Goal: Information Seeking & Learning: Learn about a topic

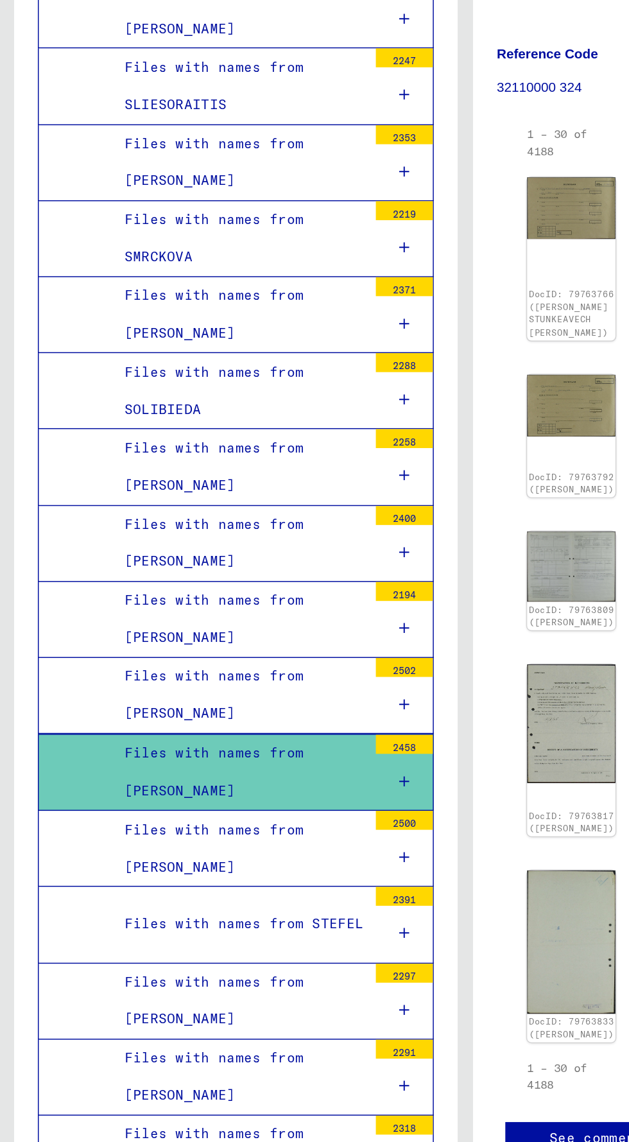
scroll to position [16733, 0]
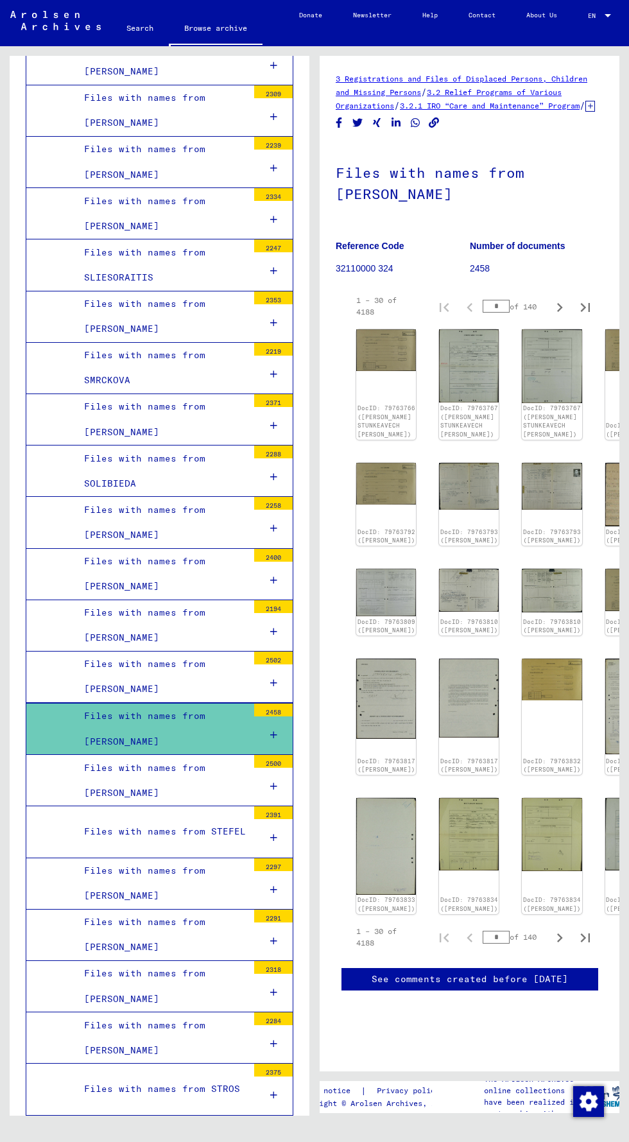
click at [388, 537] on link "DocID: 79763792 ([PERSON_NAME])" at bounding box center [386, 536] width 58 height 16
click at [267, 716] on div at bounding box center [273, 735] width 39 height 38
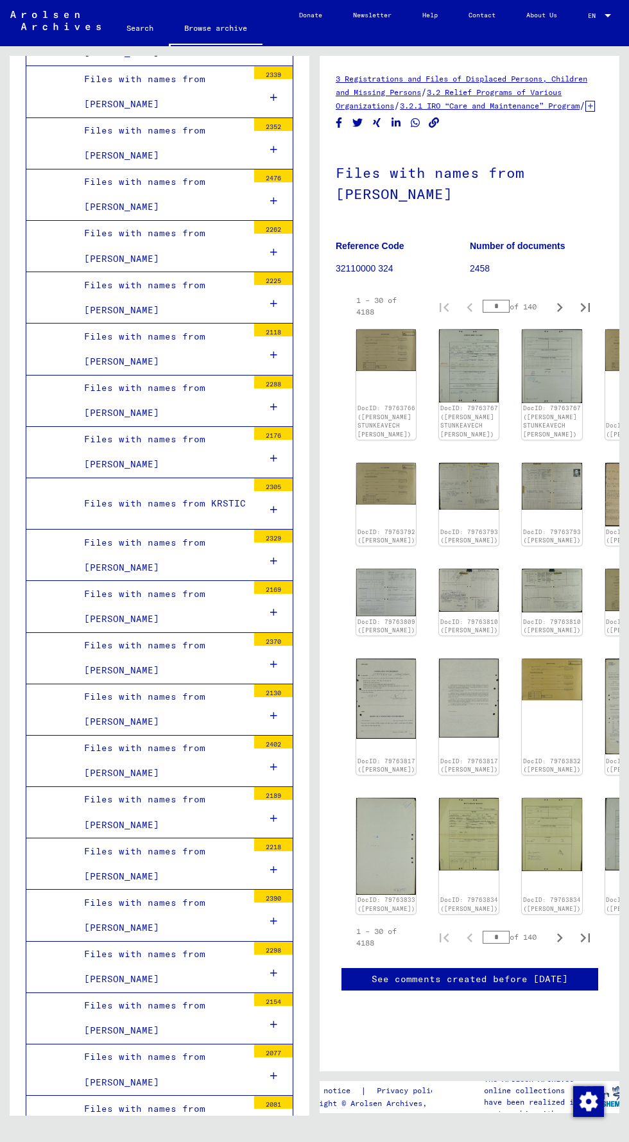
scroll to position [9236, 0]
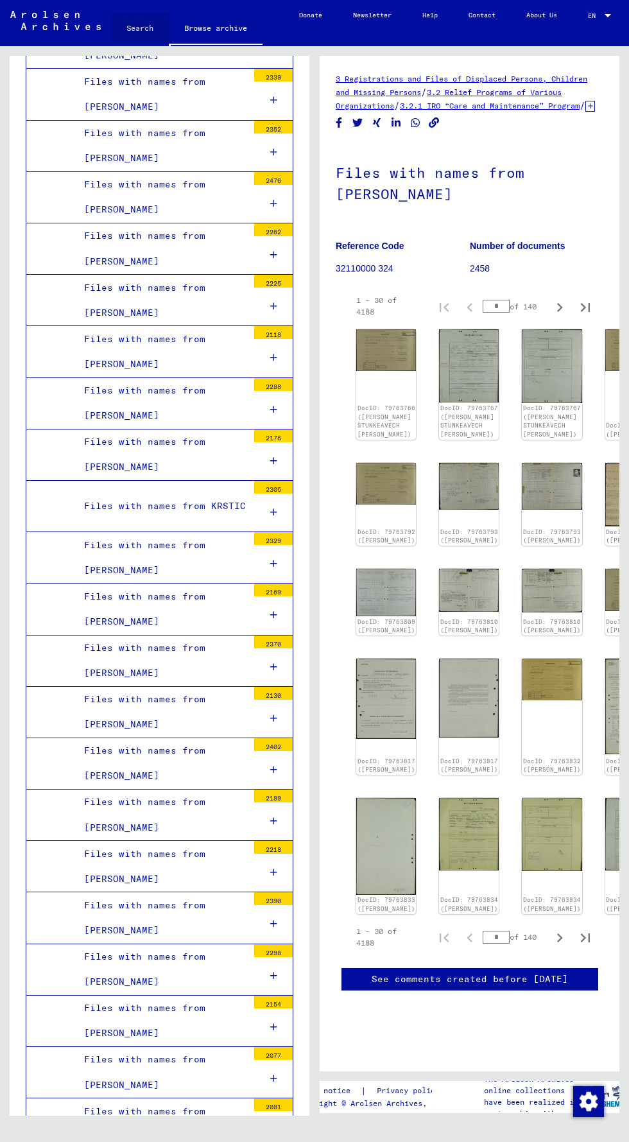
click at [137, 28] on link "Search" at bounding box center [140, 28] width 58 height 31
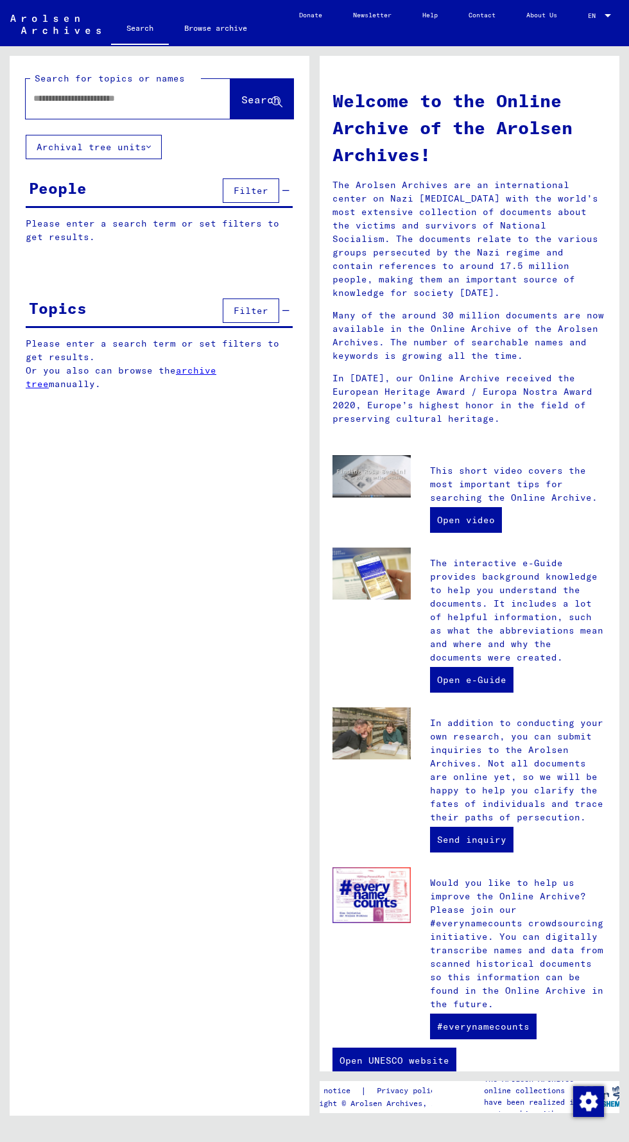
click at [240, 189] on span "Filter" at bounding box center [251, 191] width 35 height 12
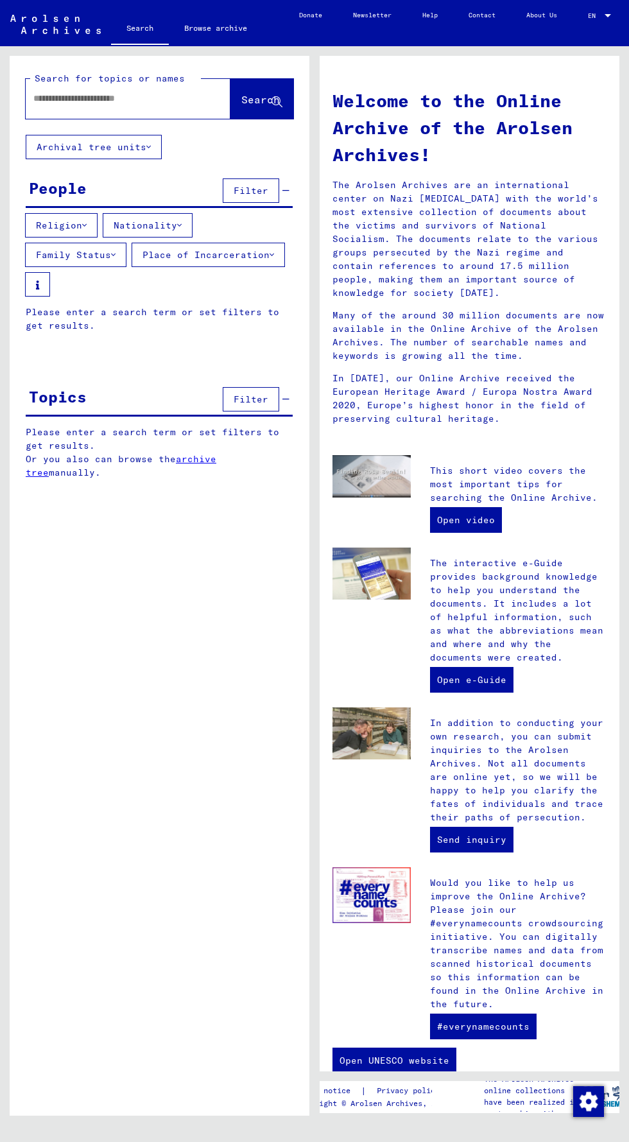
click at [71, 102] on input "text" at bounding box center [112, 98] width 159 height 13
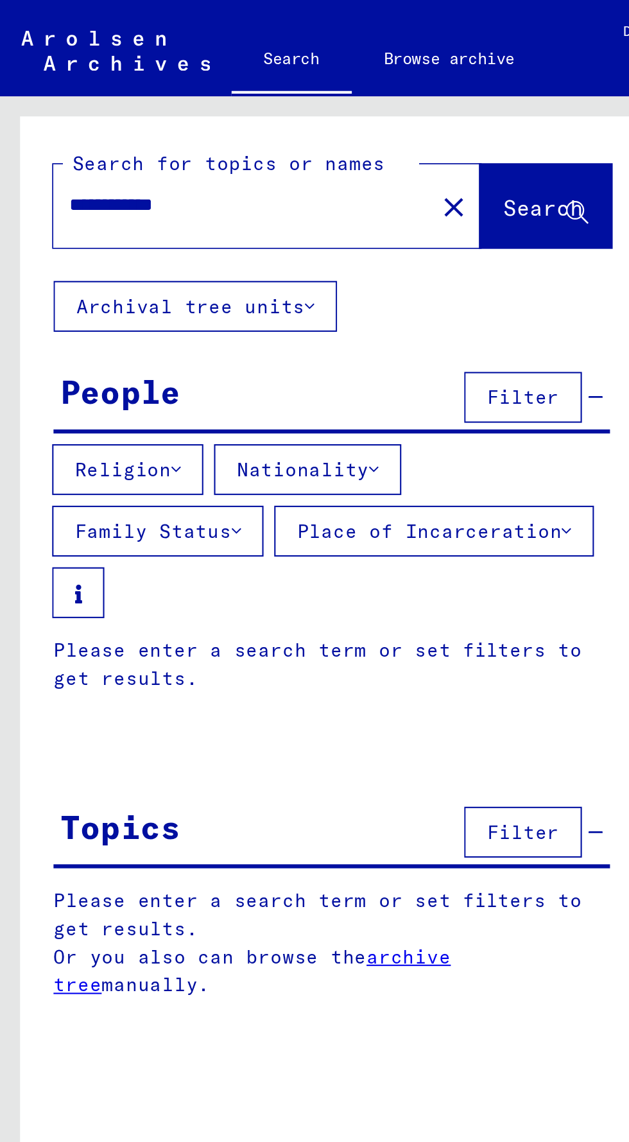
type input "**********"
click at [150, 146] on icon at bounding box center [148, 146] width 4 height 9
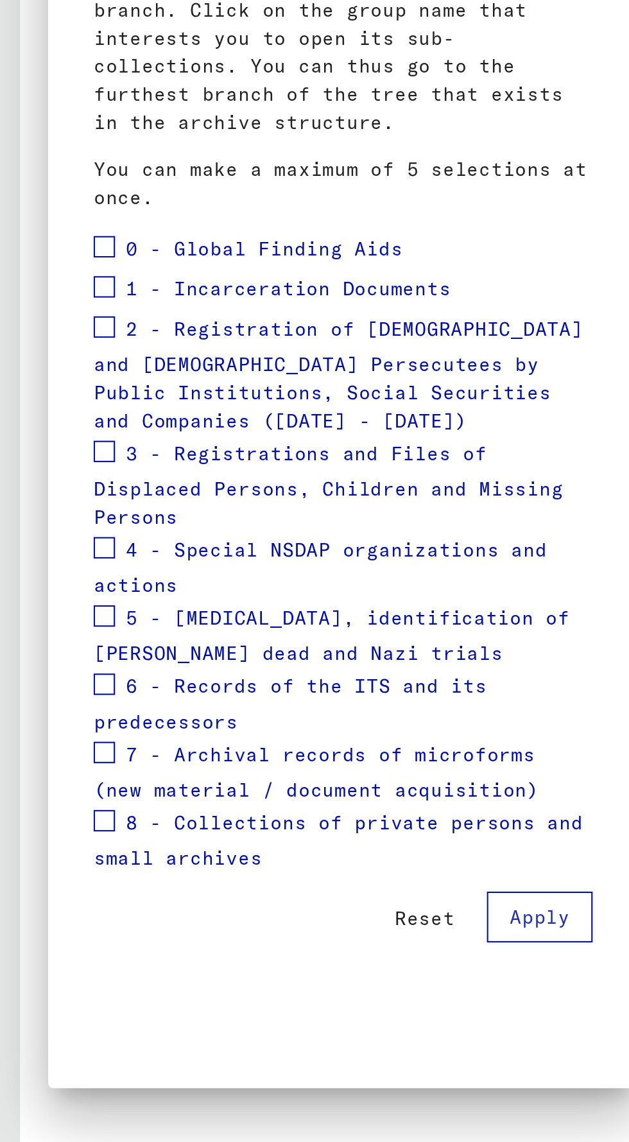
click at [47, 370] on span at bounding box center [50, 375] width 10 height 10
click at [47, 409] on span at bounding box center [50, 414] width 10 height 10
click at [53, 390] on span at bounding box center [50, 395] width 10 height 10
click at [46, 469] on span at bounding box center [50, 474] width 10 height 10
click at [50, 515] on span at bounding box center [50, 520] width 10 height 10
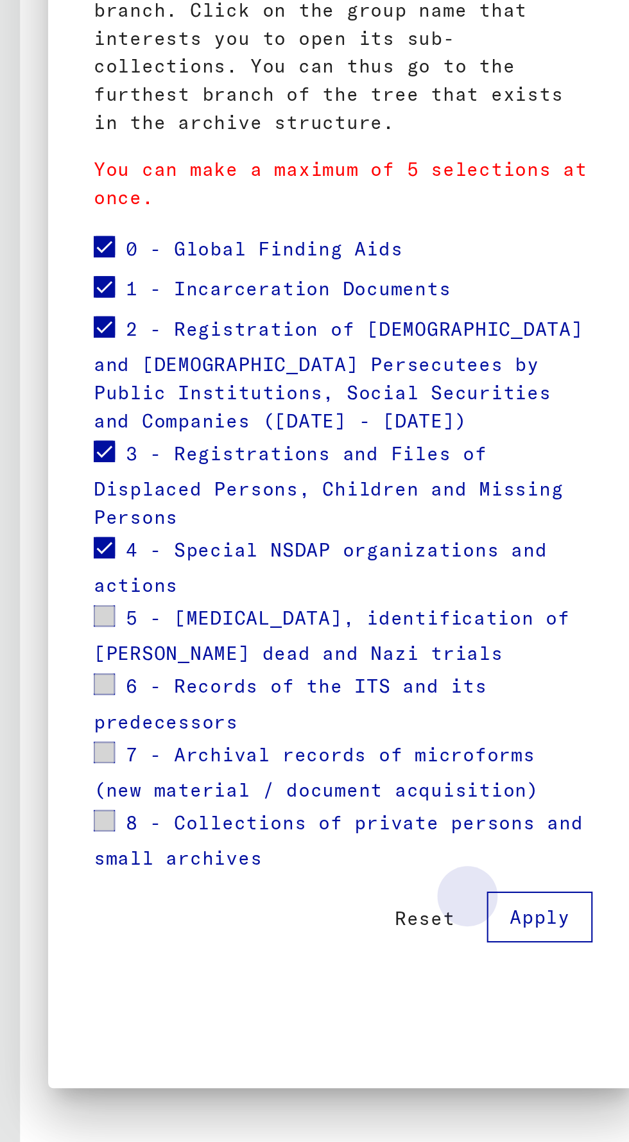
click at [263, 691] on span "Apply" at bounding box center [259, 697] width 29 height 12
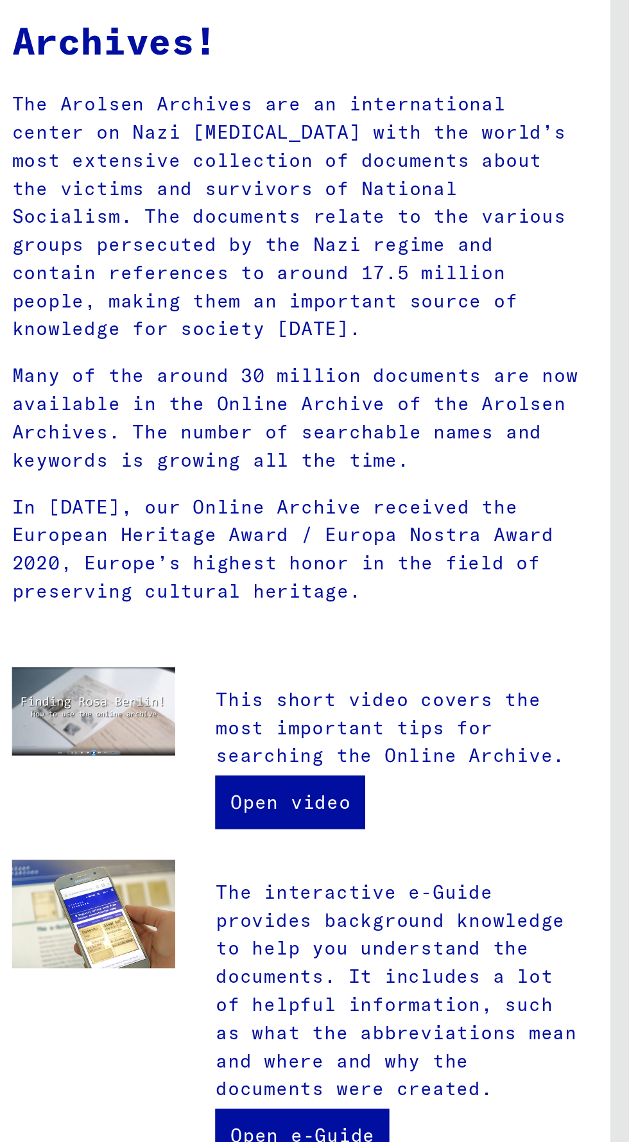
click at [460, 507] on link "Open video" at bounding box center [466, 520] width 72 height 26
